Goal: Communication & Community: Answer question/provide support

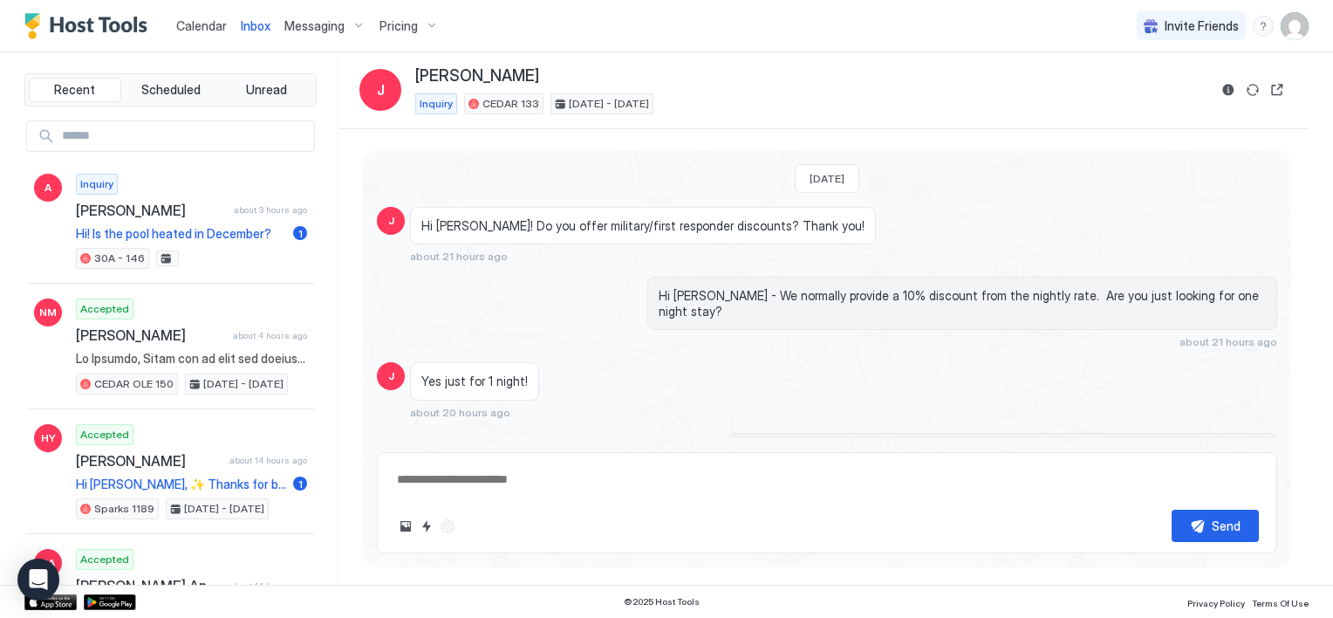
scroll to position [31, 0]
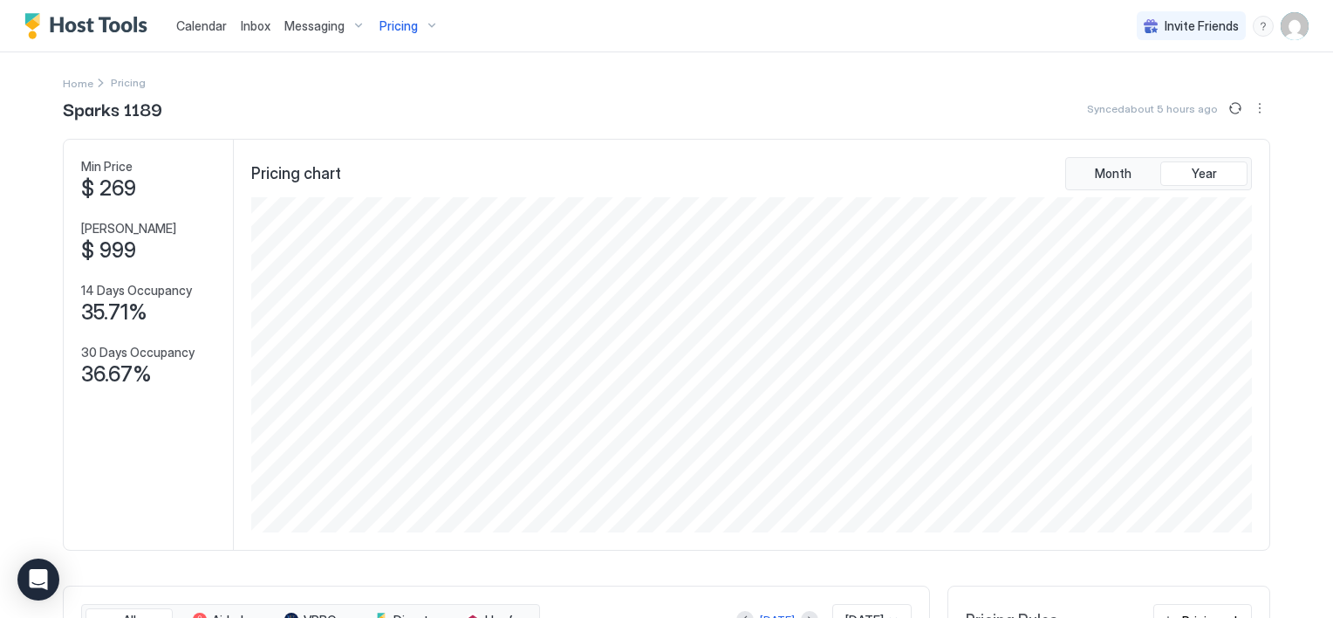
scroll to position [335, 1005]
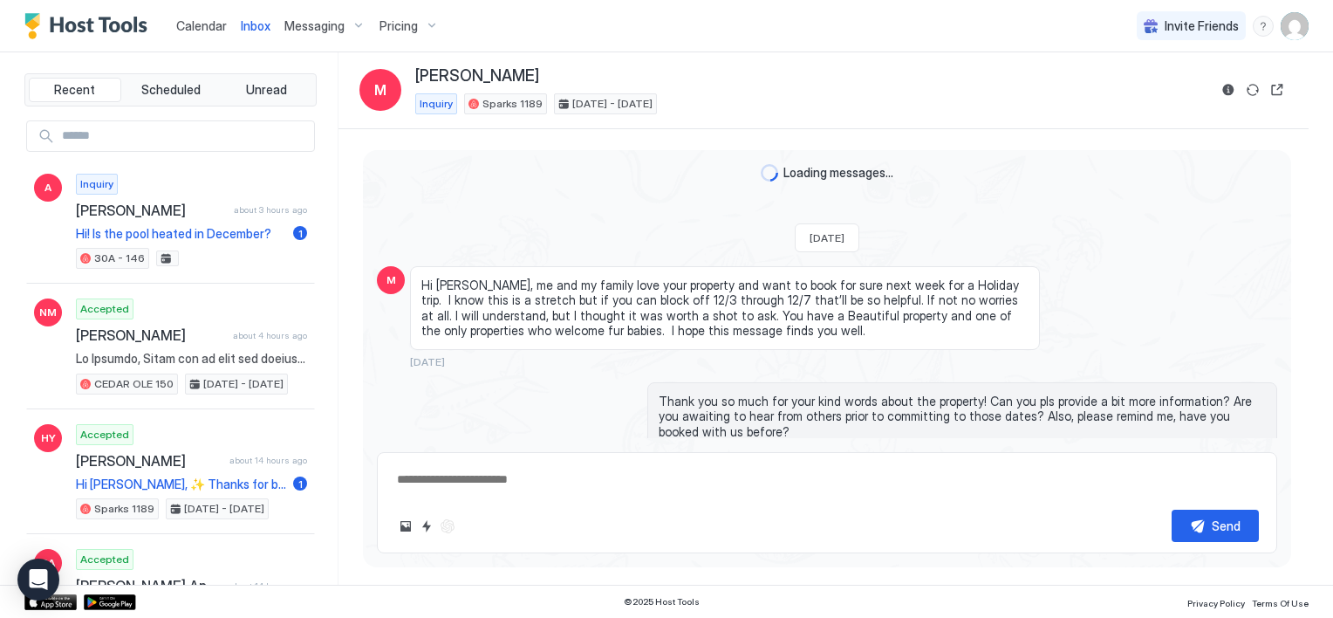
scroll to position [525, 0]
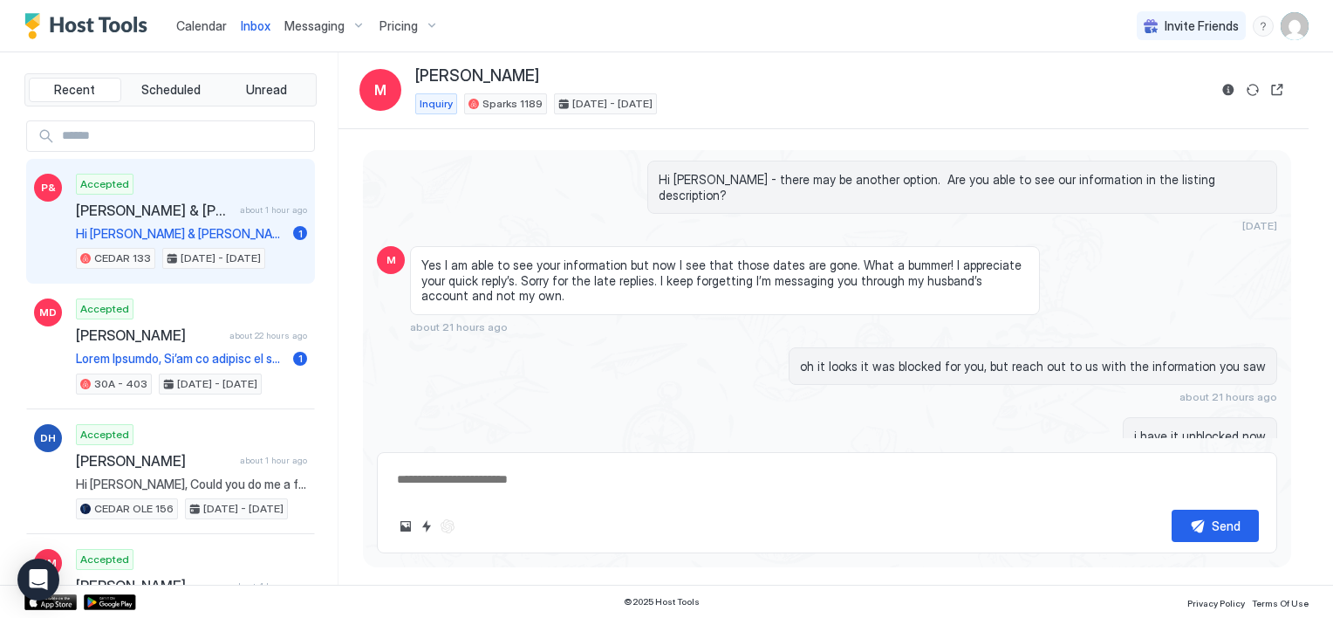
click at [253, 240] on div "Accepted [PERSON_NAME] & [PERSON_NAME] about 1 hour ago Hi [PERSON_NAME] & [PER…" at bounding box center [191, 222] width 231 height 96
type textarea "*"
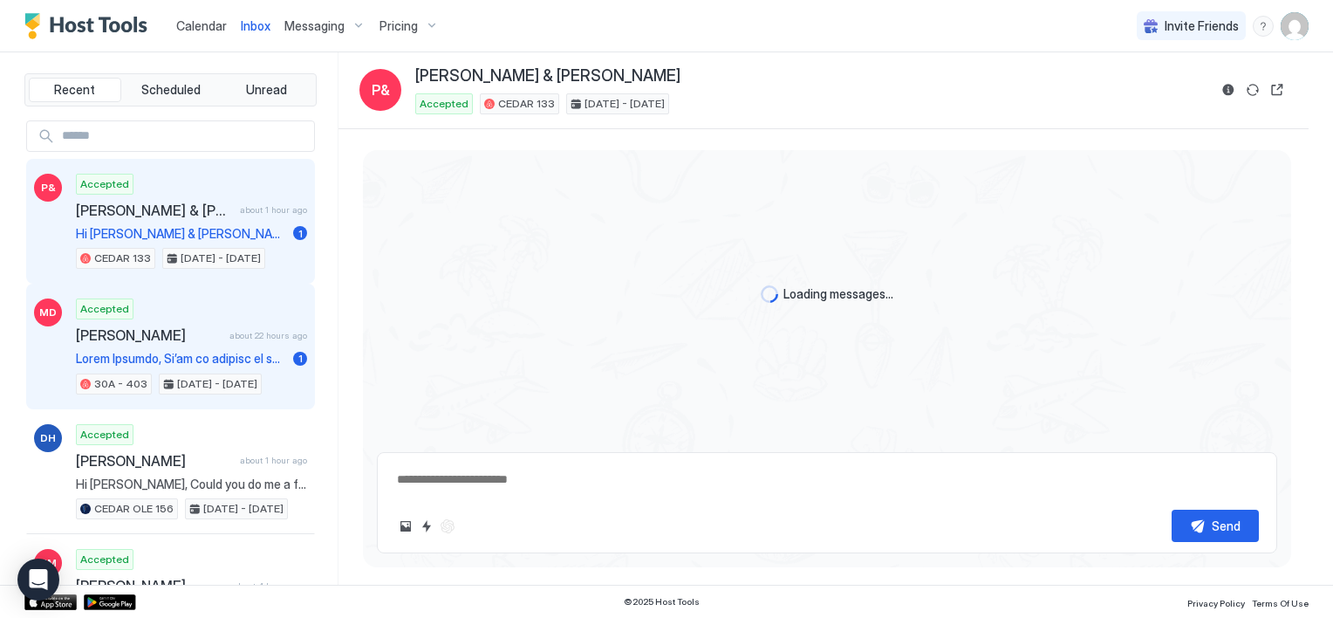
click at [213, 351] on span at bounding box center [181, 359] width 210 height 16
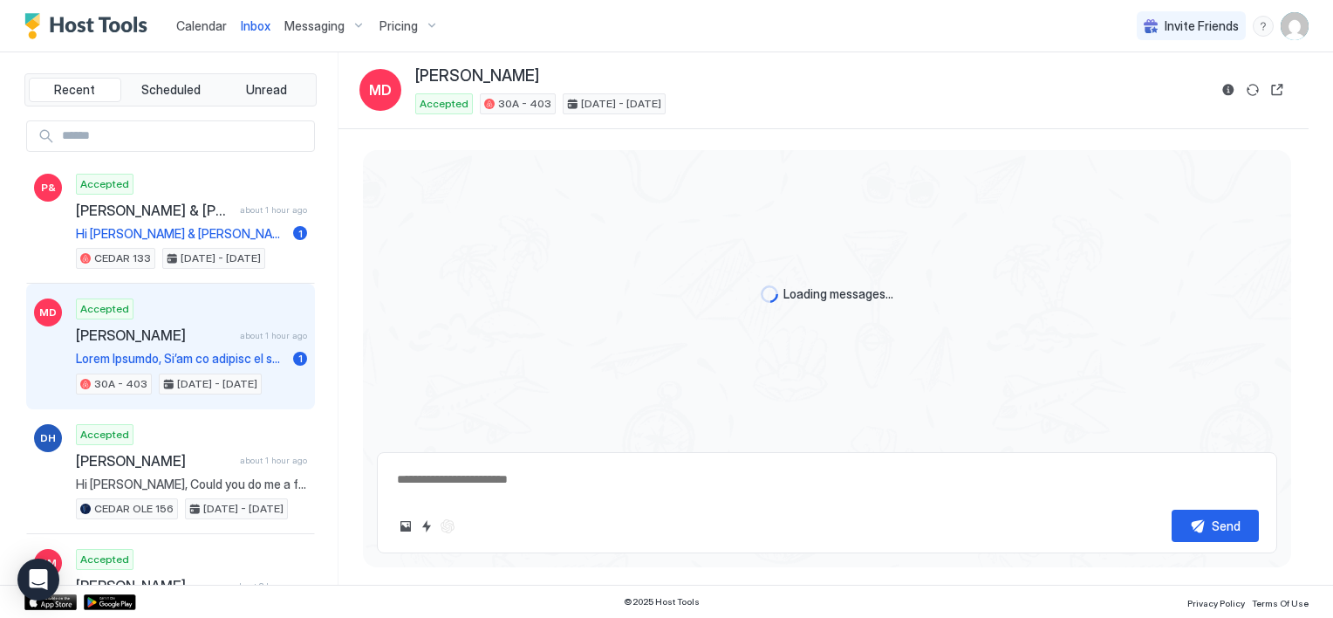
click at [195, 360] on span at bounding box center [181, 359] width 210 height 16
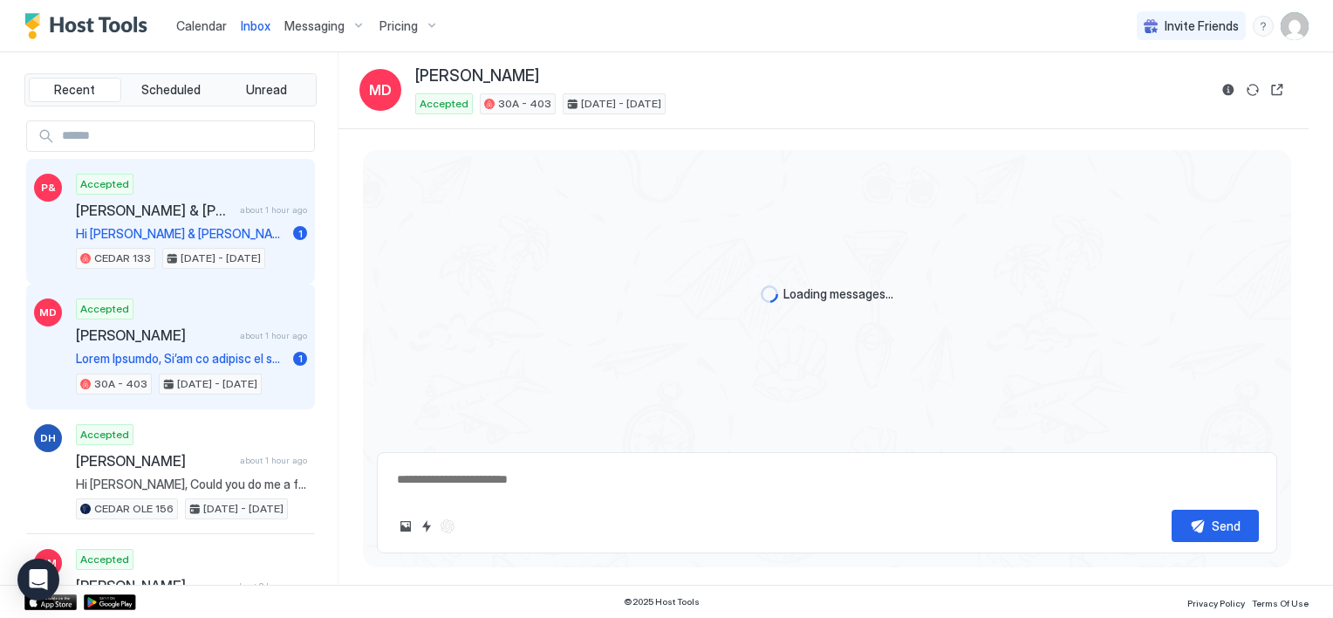
click at [180, 232] on span "Hi [PERSON_NAME] & [PERSON_NAME], Could you do me a favor? The trash gets picke…" at bounding box center [181, 234] width 210 height 16
